Goal: Navigation & Orientation: Find specific page/section

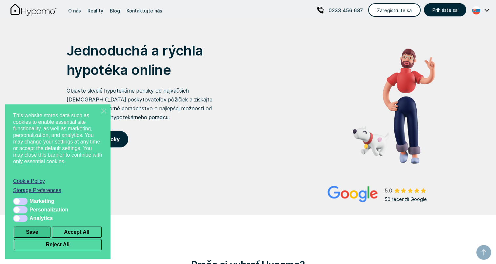
click at [35, 229] on button "Save" at bounding box center [32, 231] width 37 height 11
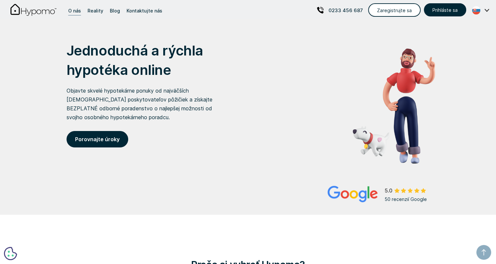
click at [71, 9] on div "O nás" at bounding box center [74, 10] width 13 height 9
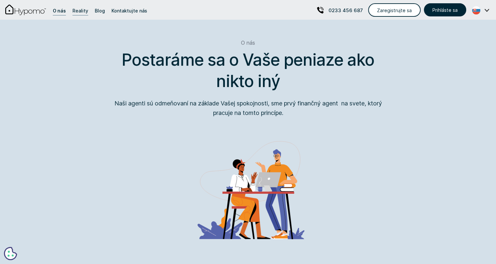
click at [59, 12] on div "O nás" at bounding box center [59, 10] width 13 height 9
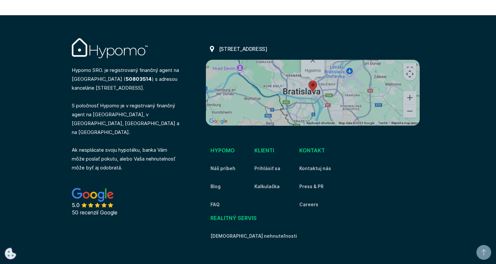
scroll to position [740, 0]
